Goal: Find specific page/section: Find specific page/section

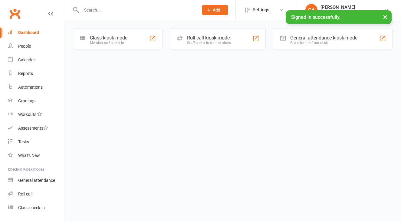
click at [386, 16] on button "×" at bounding box center [385, 16] width 11 height 13
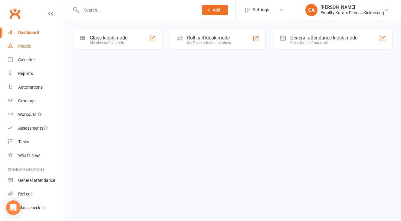
click at [27, 50] on link "People" at bounding box center [36, 46] width 56 height 14
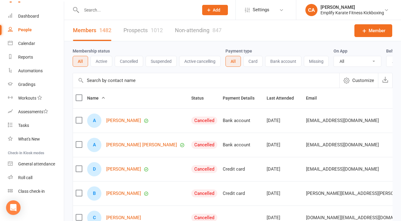
click at [123, 61] on button "Cancelled" at bounding box center [129, 61] width 28 height 11
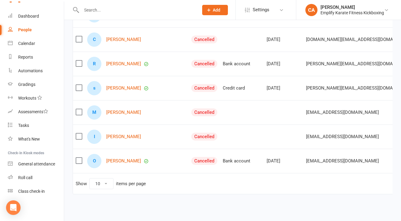
scroll to position [178, 0]
click at [107, 181] on select "10 25 50 100" at bounding box center [102, 183] width 24 height 10
select select "100"
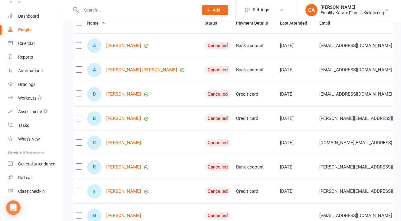
scroll to position [0, 0]
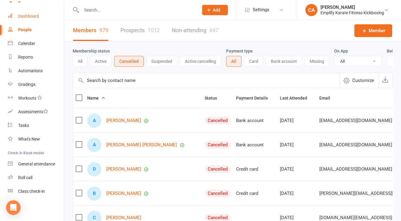
click at [31, 18] on div "Dashboard" at bounding box center [28, 16] width 21 height 5
